Goal: Task Accomplishment & Management: Complete application form

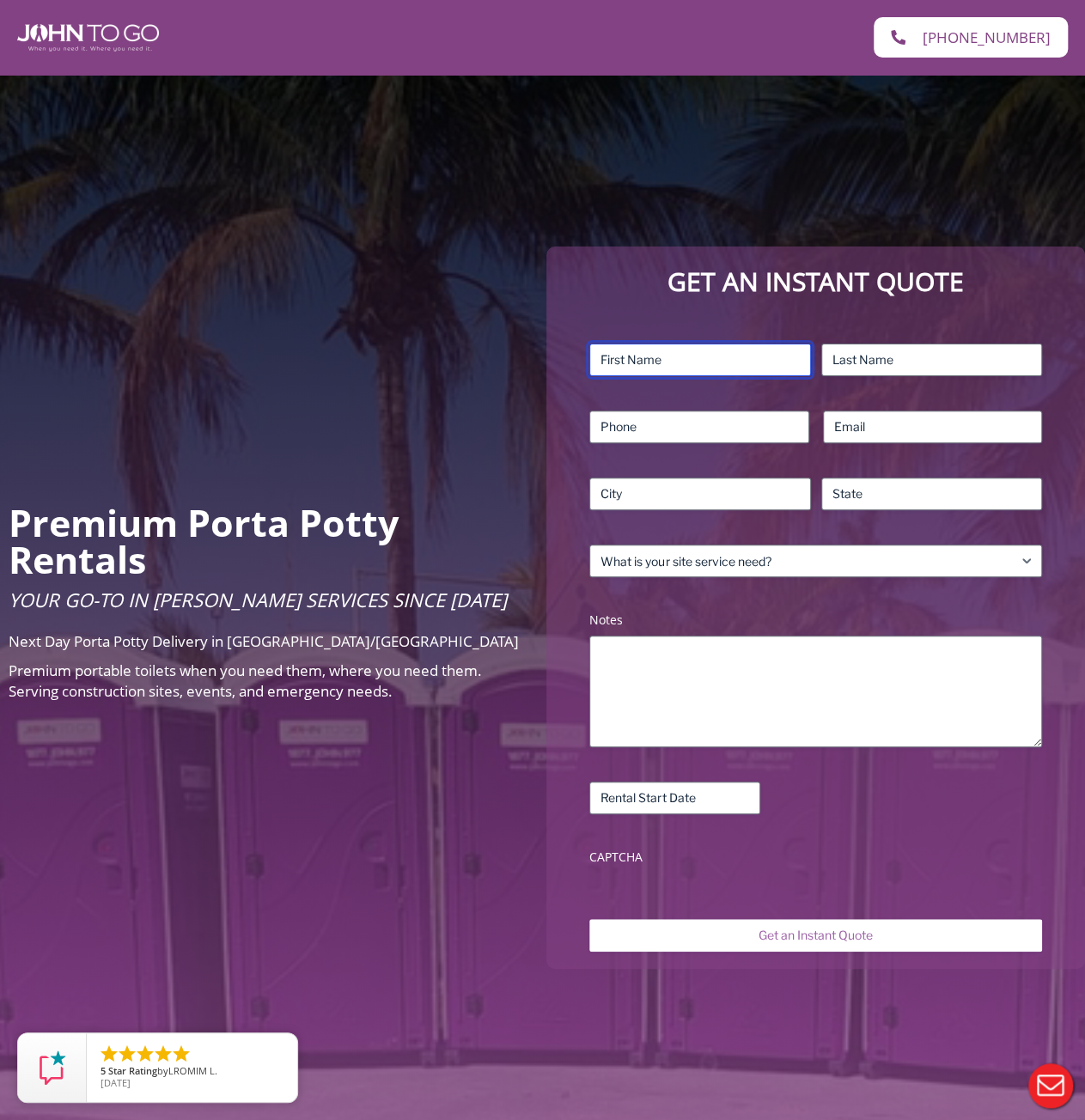
click at [684, 357] on input "First" at bounding box center [699, 360] width 221 height 33
type input "[PERSON_NAME]"
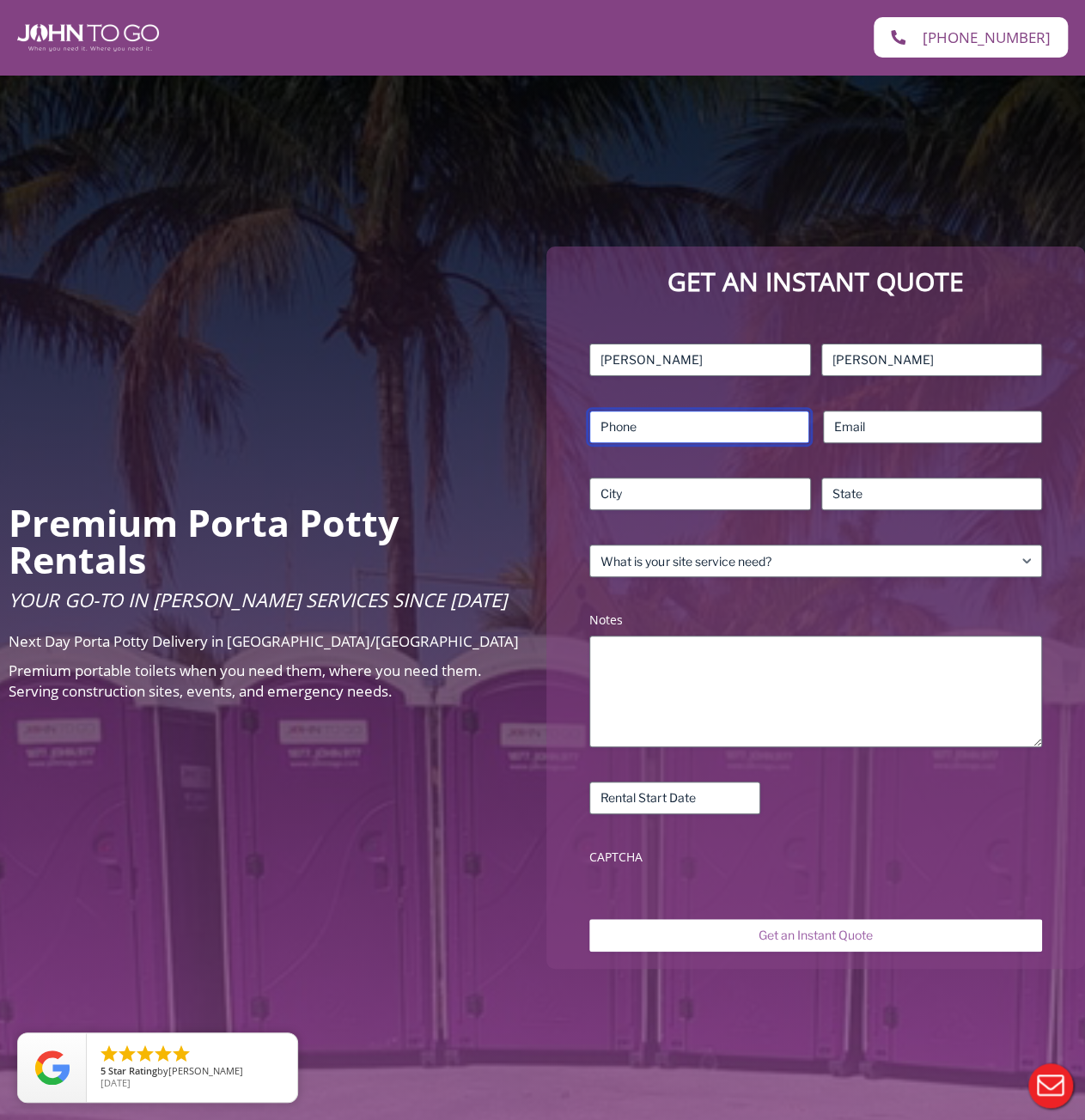
click at [637, 433] on input "Phone (Required)" at bounding box center [698, 426] width 219 height 33
type input "3472667761"
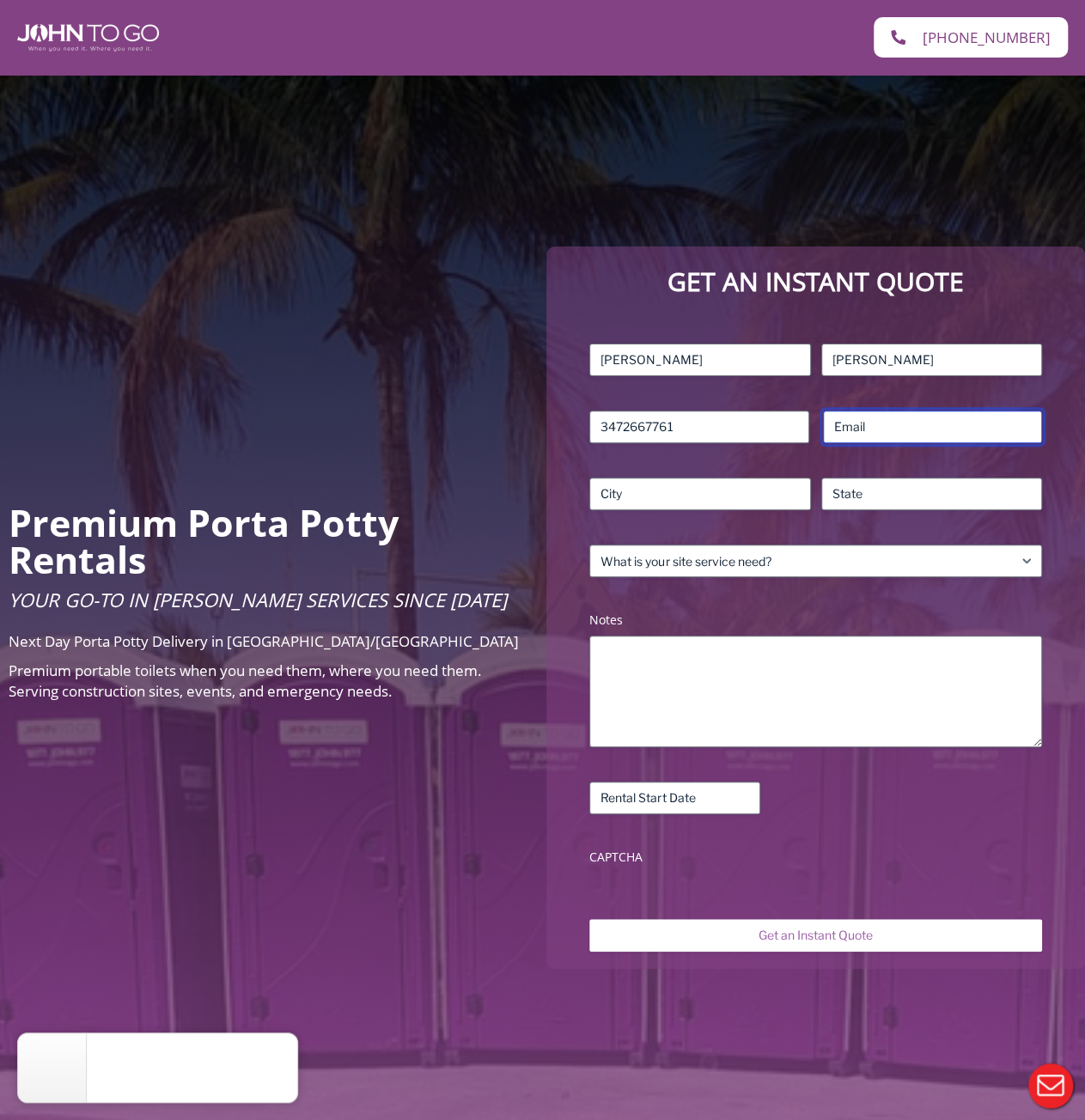
click at [878, 441] on input "Email (Required)" at bounding box center [932, 426] width 219 height 33
type input "brianna"
